Goal: Book appointment/travel/reservation

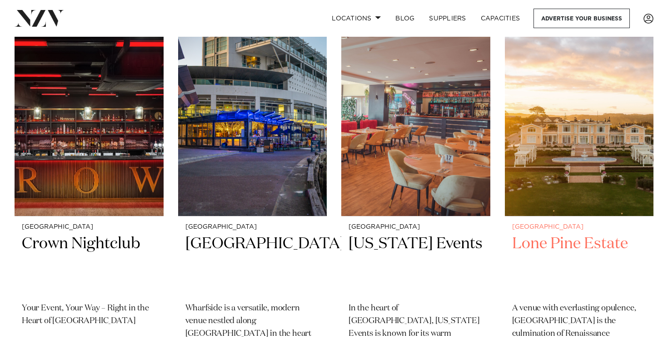
scroll to position [221, 0]
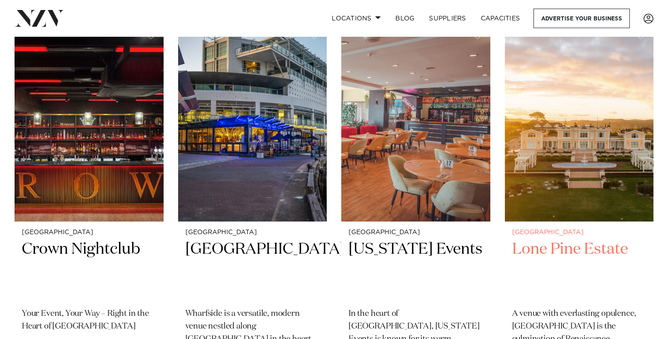
click at [604, 131] on img at bounding box center [579, 121] width 149 height 199
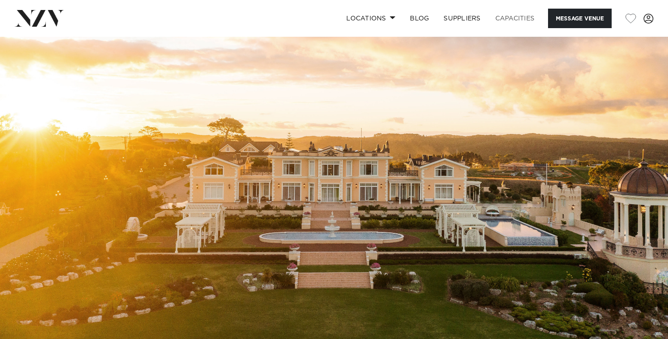
click at [509, 15] on link "Capacities" at bounding box center [515, 19] width 54 height 20
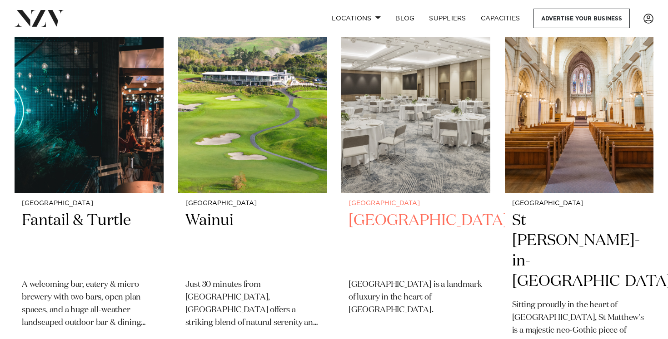
scroll to position [1028, 0]
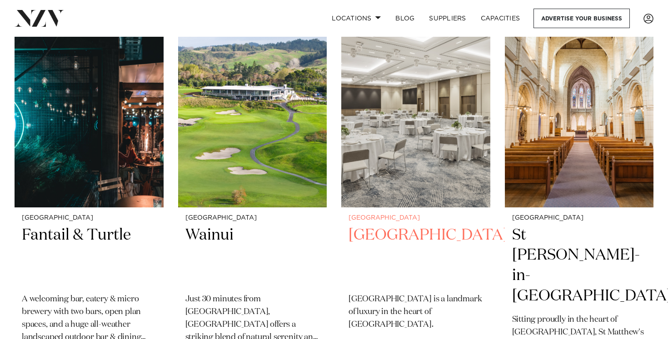
click at [429, 153] on img at bounding box center [415, 107] width 149 height 199
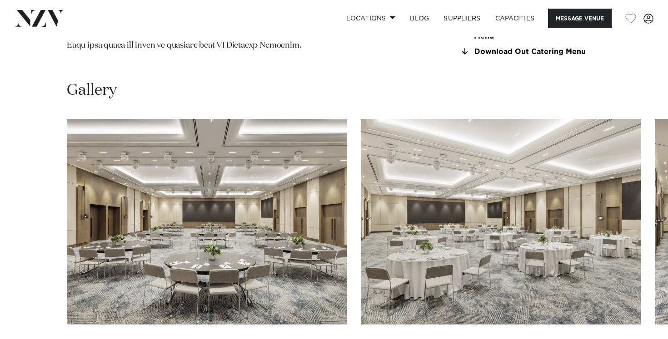
scroll to position [806, 0]
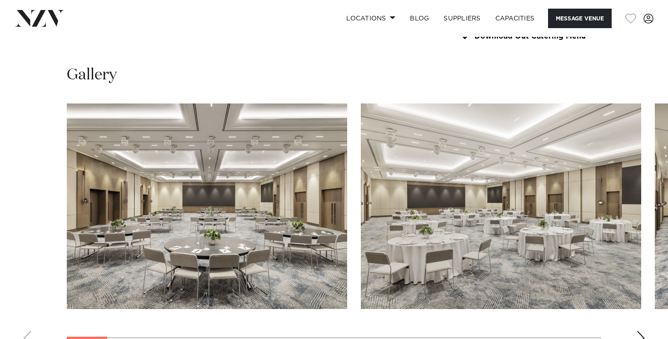
click at [264, 149] on img "1 / 24" at bounding box center [207, 207] width 280 height 206
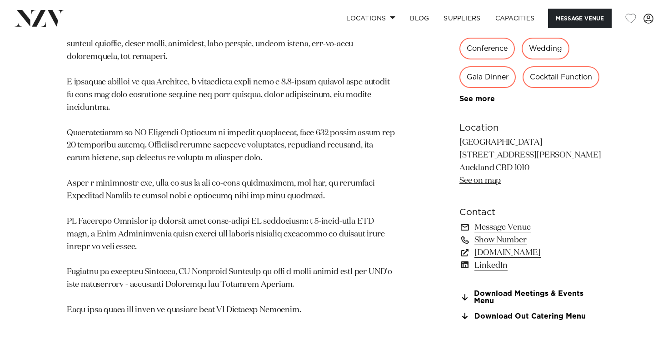
scroll to position [527, 0]
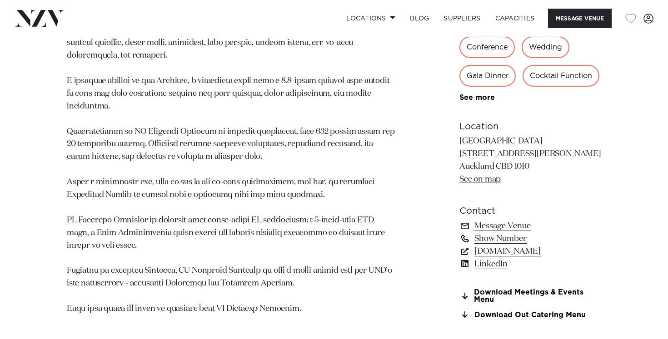
click at [507, 243] on link "Show Number" at bounding box center [530, 239] width 142 height 13
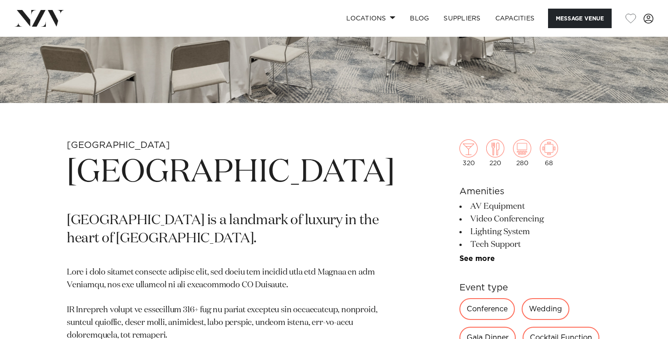
scroll to position [245, 0]
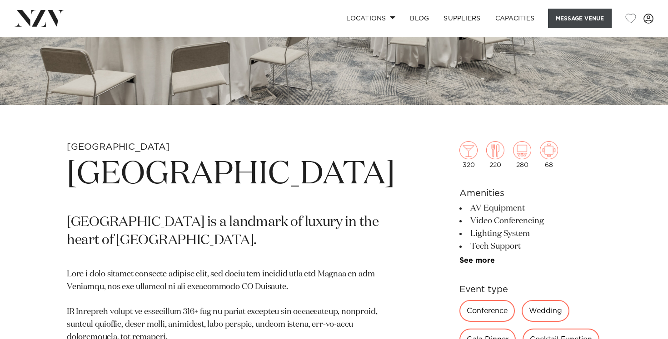
click at [572, 20] on button "Message Venue" at bounding box center [580, 19] width 64 height 20
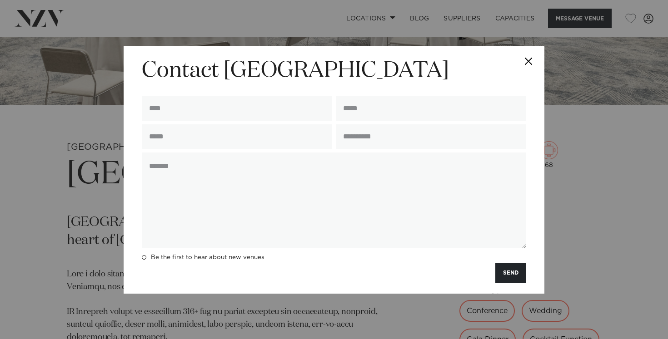
click at [532, 55] on button "Close" at bounding box center [528, 62] width 32 height 32
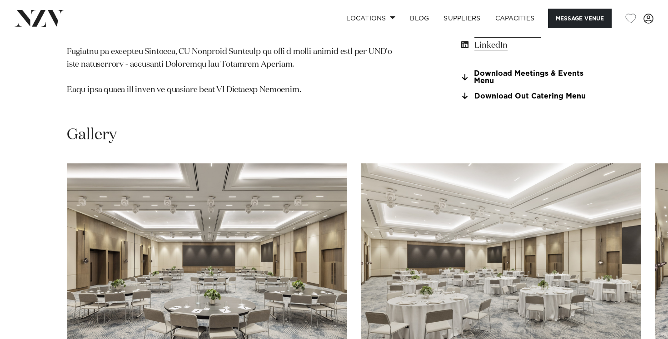
scroll to position [748, 0]
